Goal: Task Accomplishment & Management: Manage account settings

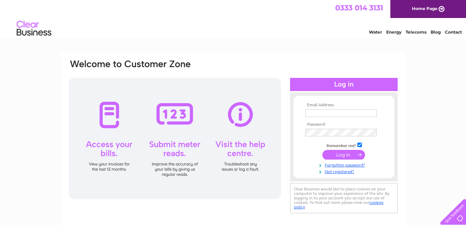
type input "[EMAIL_ADDRESS][DOMAIN_NAME]"
click at [337, 153] on input "submit" at bounding box center [343, 155] width 43 height 10
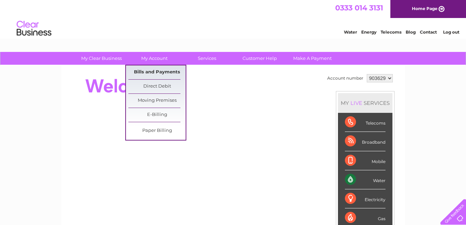
click at [158, 72] on link "Bills and Payments" at bounding box center [156, 73] width 57 height 14
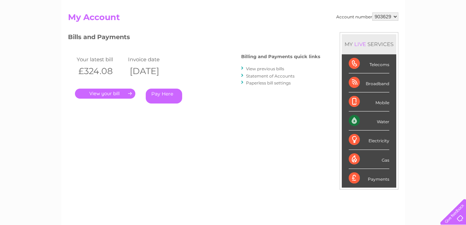
scroll to position [69, 0]
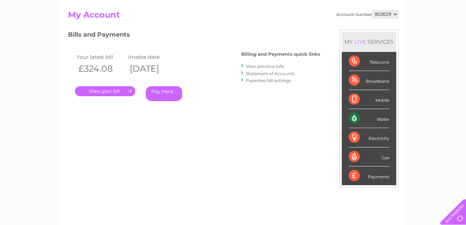
click at [119, 91] on link "." at bounding box center [105, 91] width 60 height 10
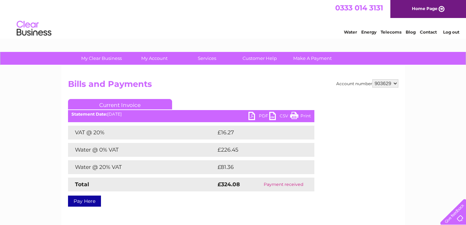
click at [302, 116] on link "Print" at bounding box center [300, 117] width 21 height 10
